Goal: Information Seeking & Learning: Learn about a topic

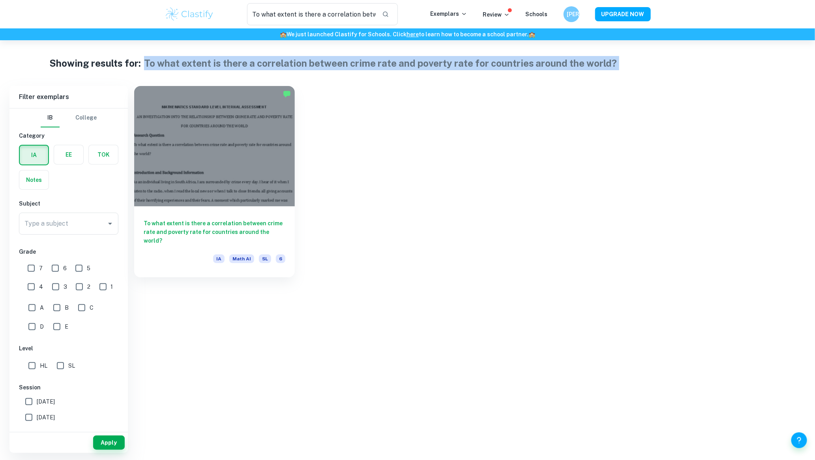
click at [211, 131] on div at bounding box center [214, 146] width 161 height 120
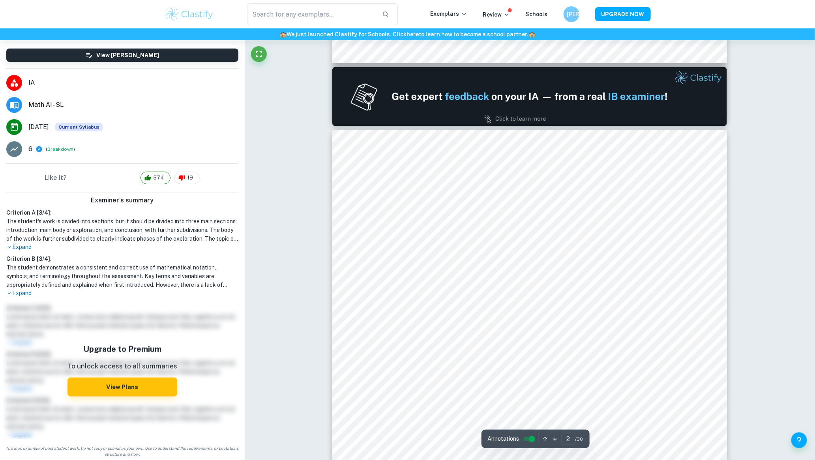
type input "1"
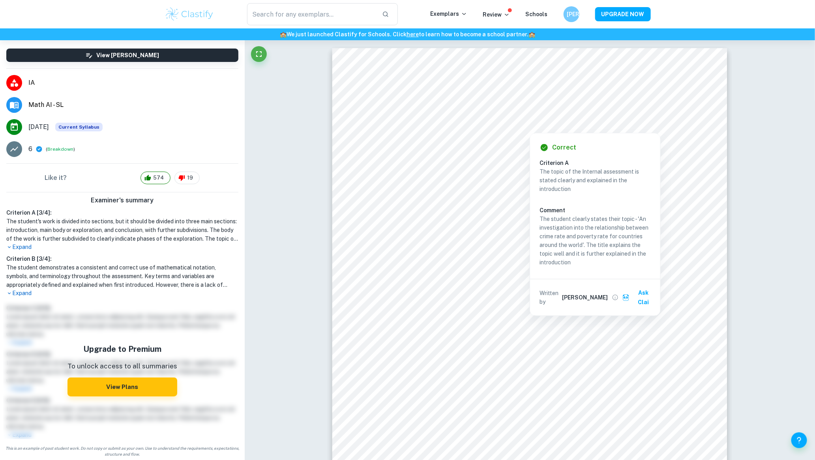
click at [495, 109] on div at bounding box center [529, 113] width 305 height 18
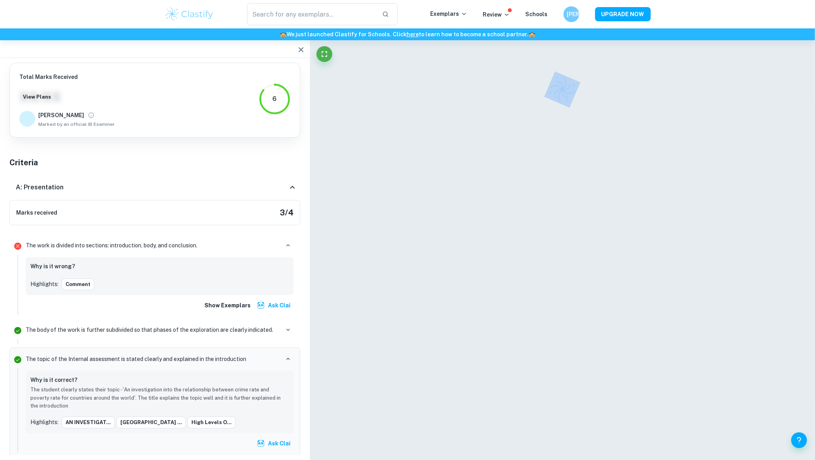
scroll to position [99, 0]
